Goal: Task Accomplishment & Management: Complete application form

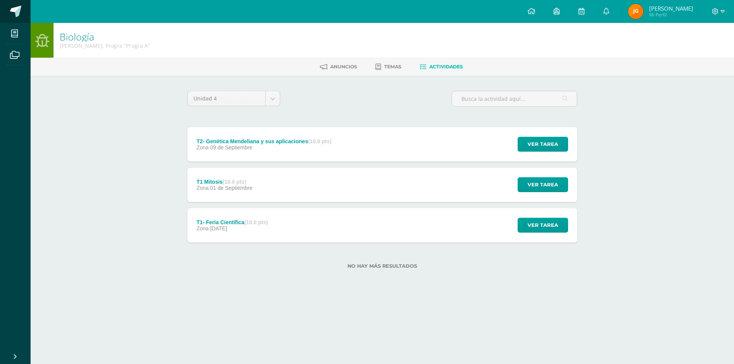
click at [17, 5] on link at bounding box center [15, 11] width 31 height 23
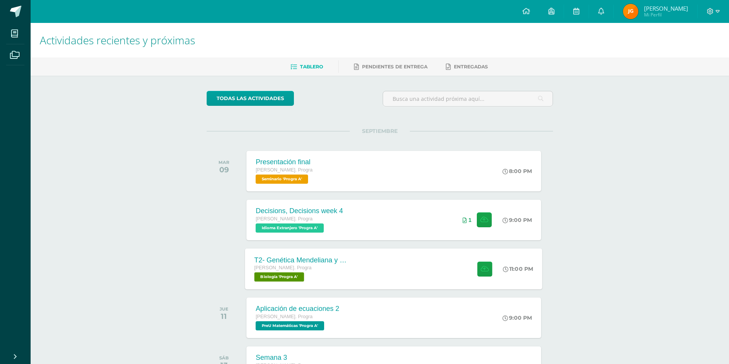
click at [342, 255] on div "T2- Genética Mendeliana y sus aplicaciones [PERSON_NAME]. Progra Biología 'Prog…" at bounding box center [300, 269] width 111 height 41
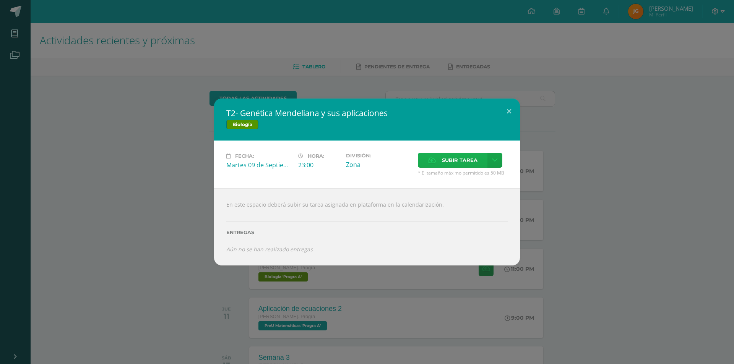
click at [467, 159] on span "Subir tarea" at bounding box center [460, 160] width 36 height 14
click at [0, 0] on input "Subir tarea" at bounding box center [0, 0] width 0 height 0
click at [470, 160] on span "Subir tarea" at bounding box center [460, 160] width 36 height 14
click at [0, 0] on input "Subir tarea" at bounding box center [0, 0] width 0 height 0
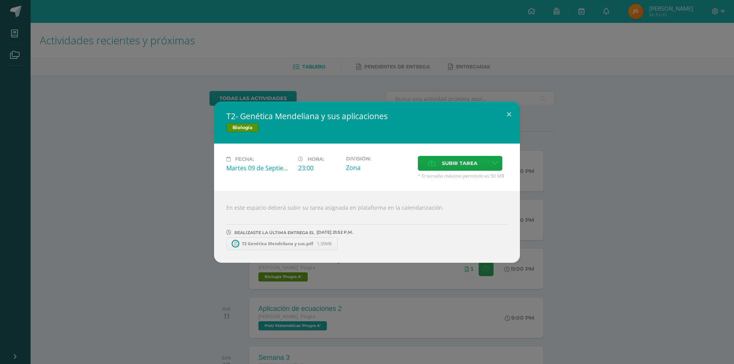
click at [281, 245] on span "T2 Genética Mendeliana y sus.pdf" at bounding box center [277, 244] width 79 height 6
click at [109, 118] on div "T2- Genética Mendeliana y sus aplicaciones Biología Fecha: Martes 09 de Septiem…" at bounding box center [367, 182] width 728 height 161
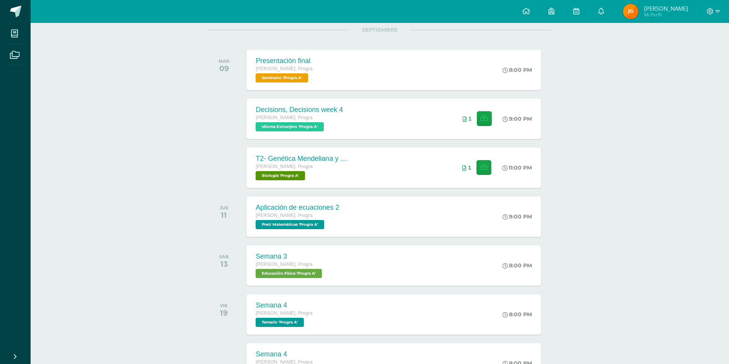
scroll to position [158, 0]
